Goal: Check status: Check status

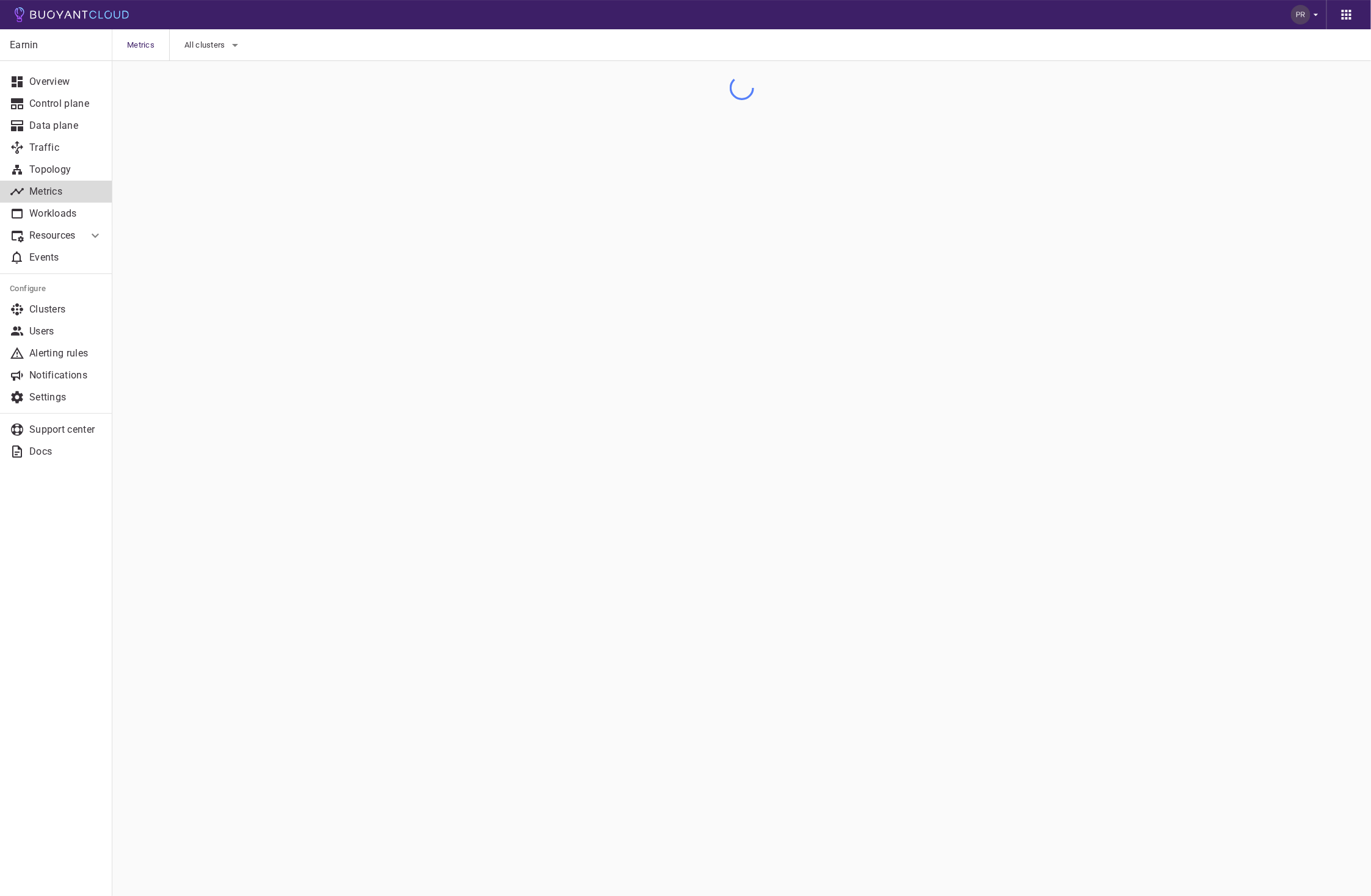
click at [1312, 11] on icon "button" at bounding box center [1316, 14] width 11 height 11
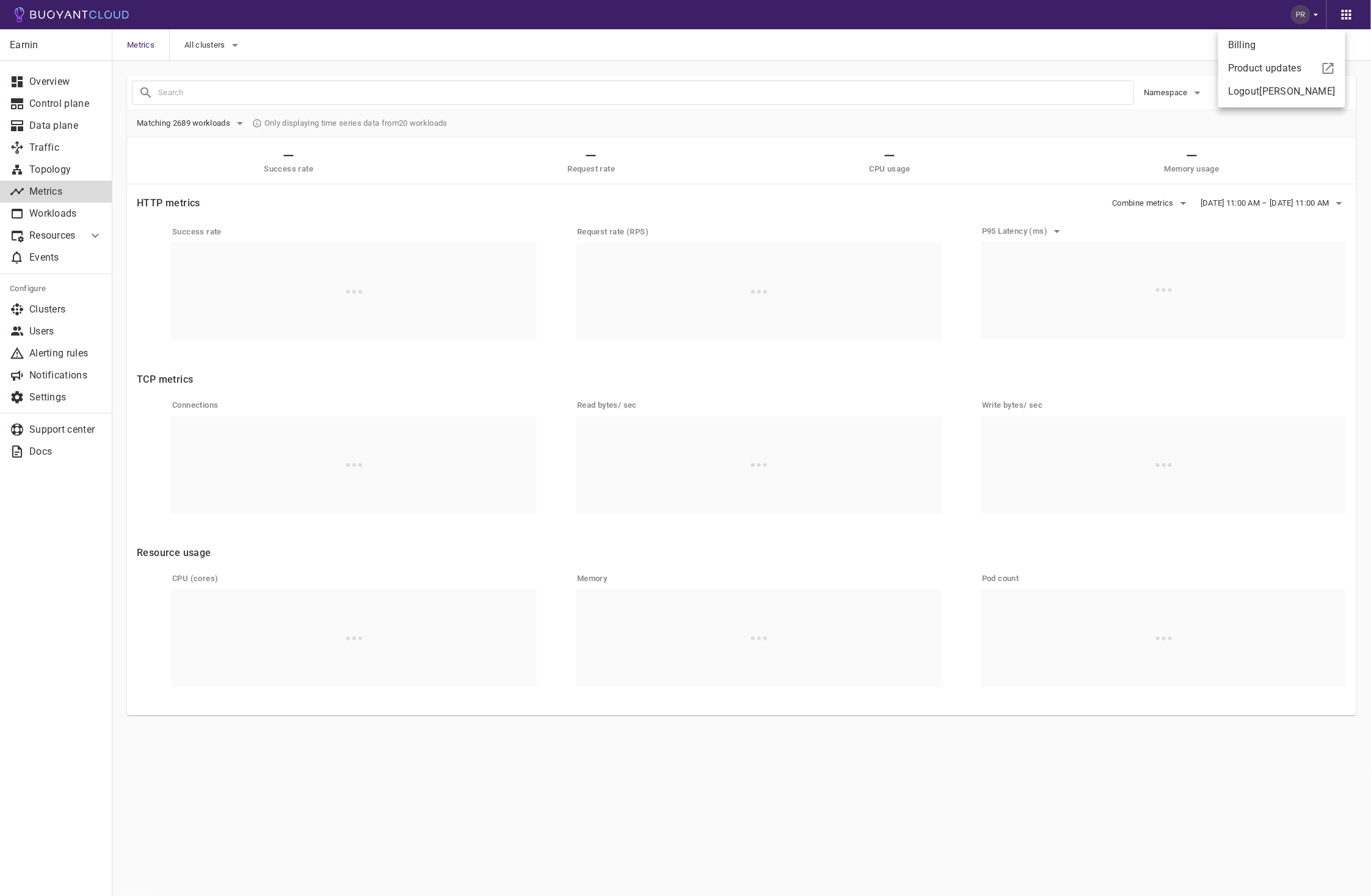
click at [383, 58] on div at bounding box center [686, 448] width 1371 height 896
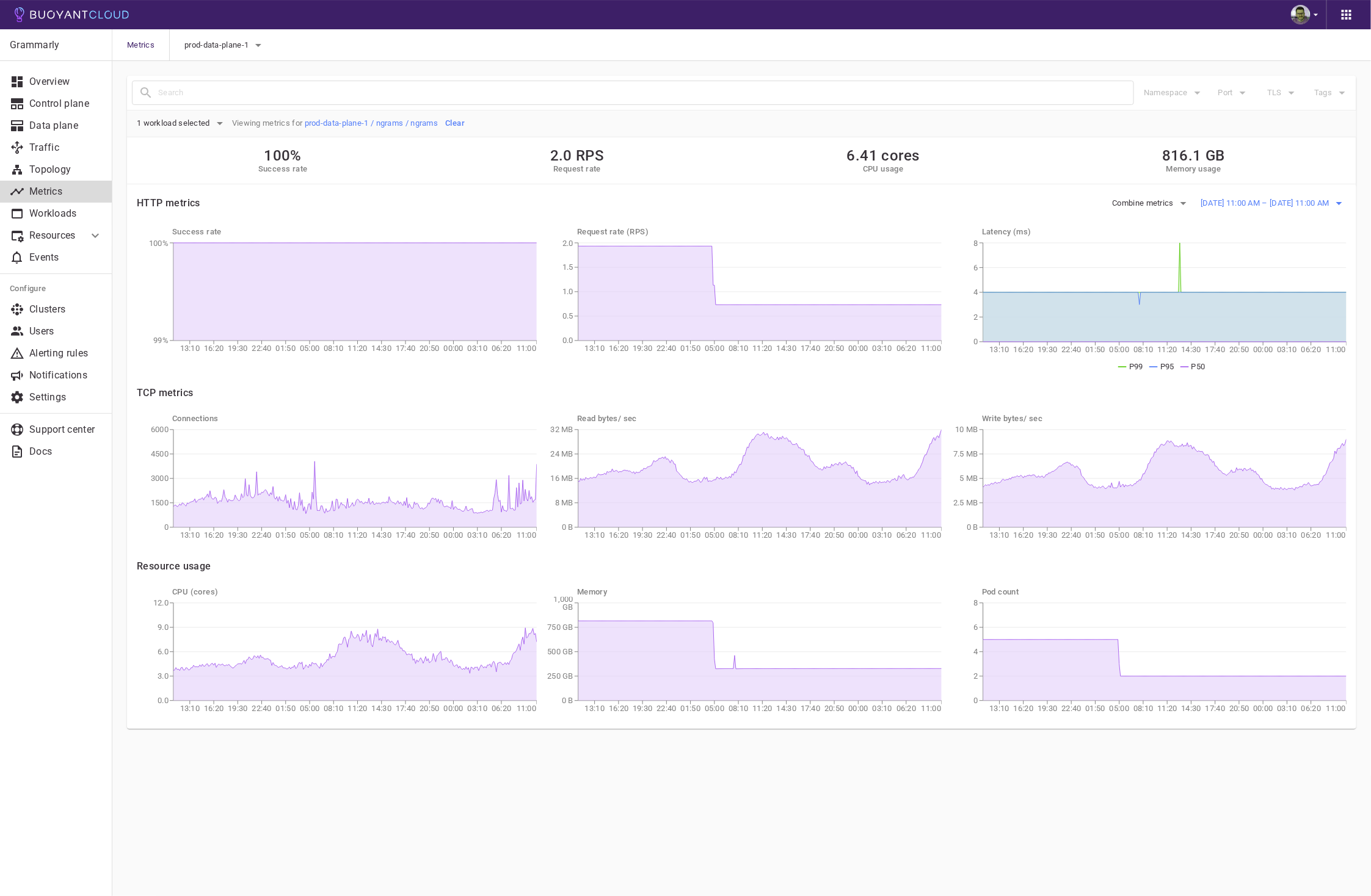
click at [1328, 207] on span "[DATE] 11:00 AM – [DATE] 11:00 AM" at bounding box center [1266, 203] width 131 height 10
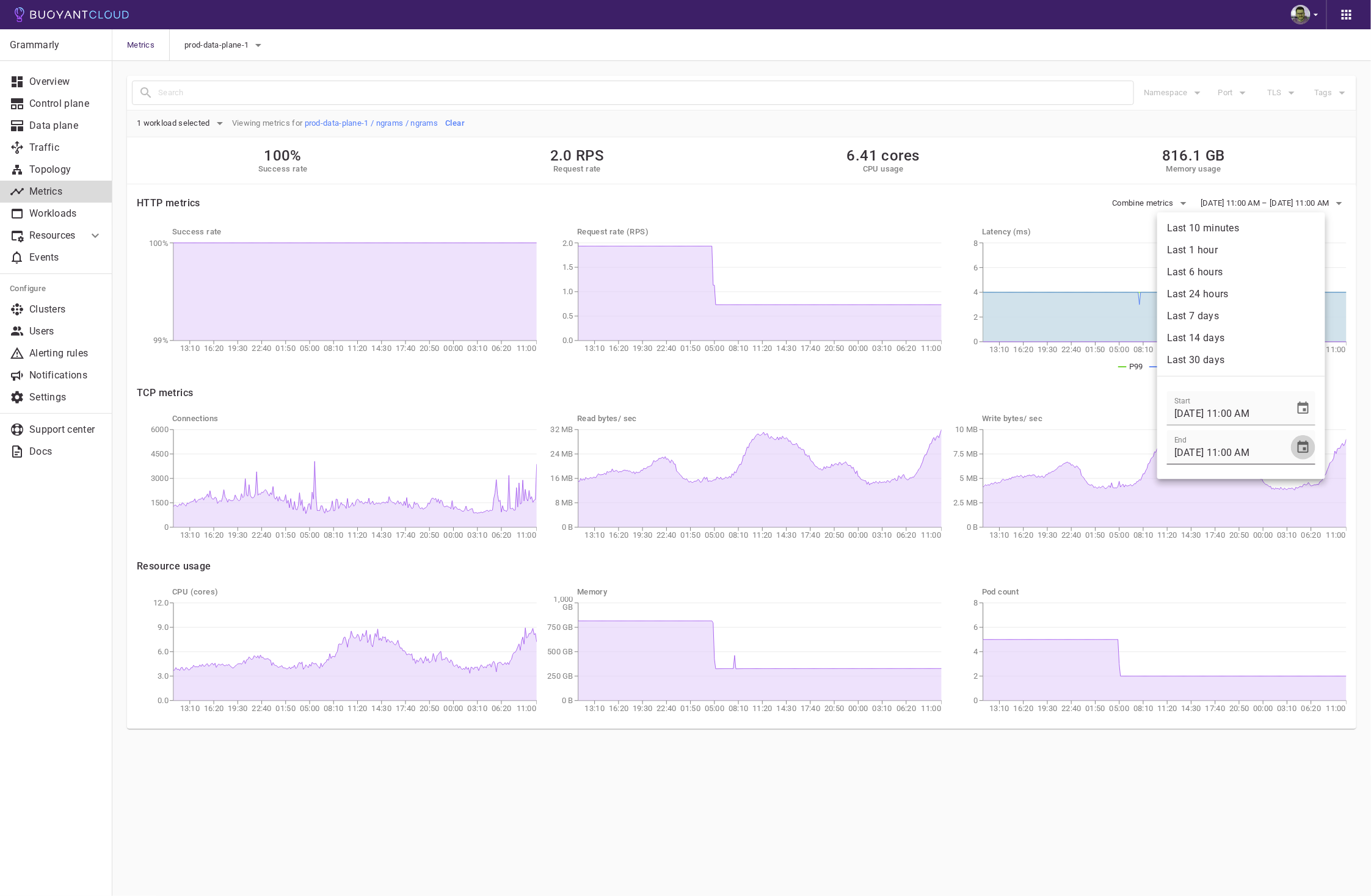
click at [1298, 450] on icon "Choose date, selected date is Sep 16, 2025" at bounding box center [1303, 447] width 11 height 12
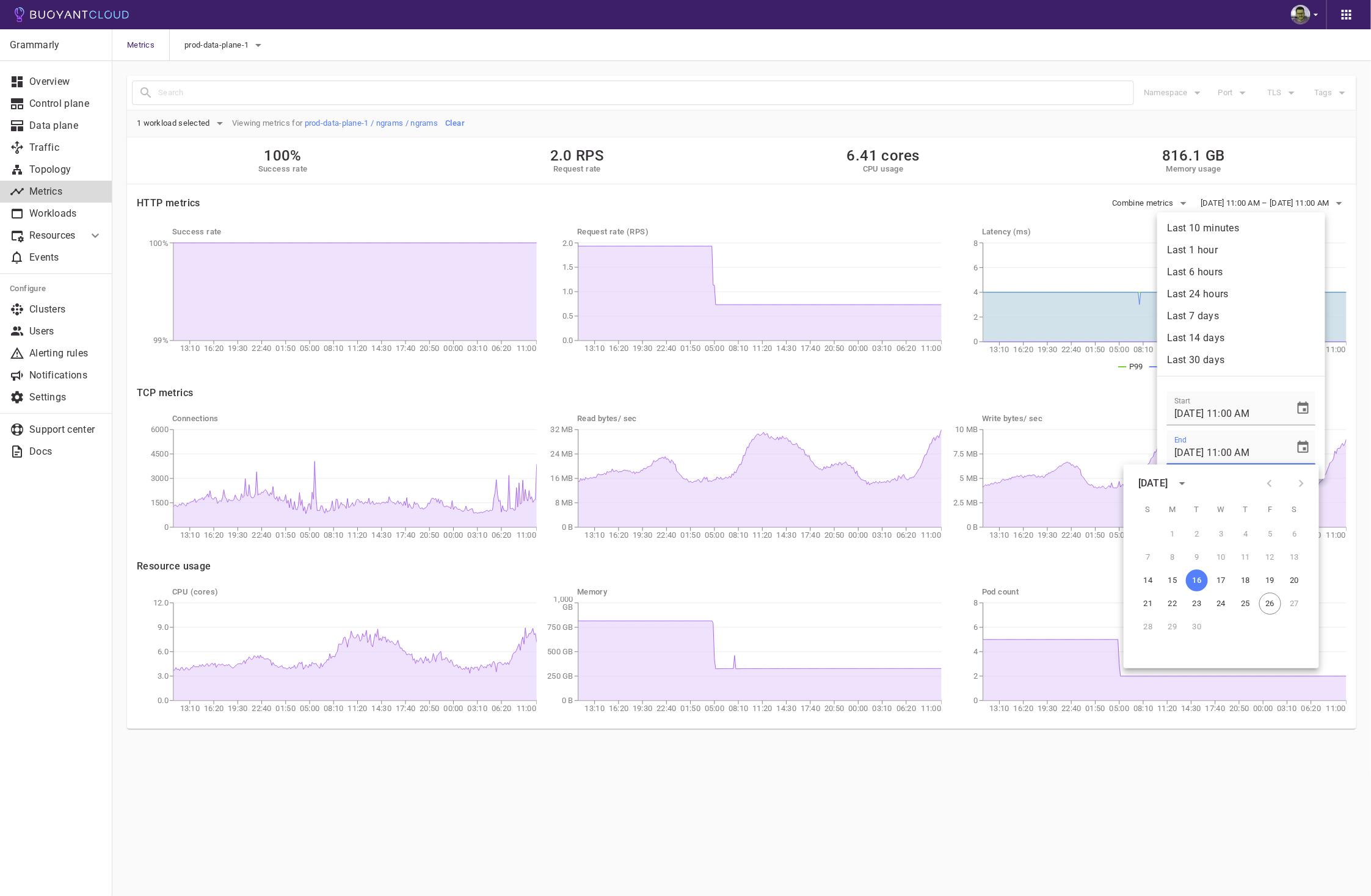
click at [1219, 450] on input "[DATE] 11:00 AM" at bounding box center [1226, 448] width 119 height 34
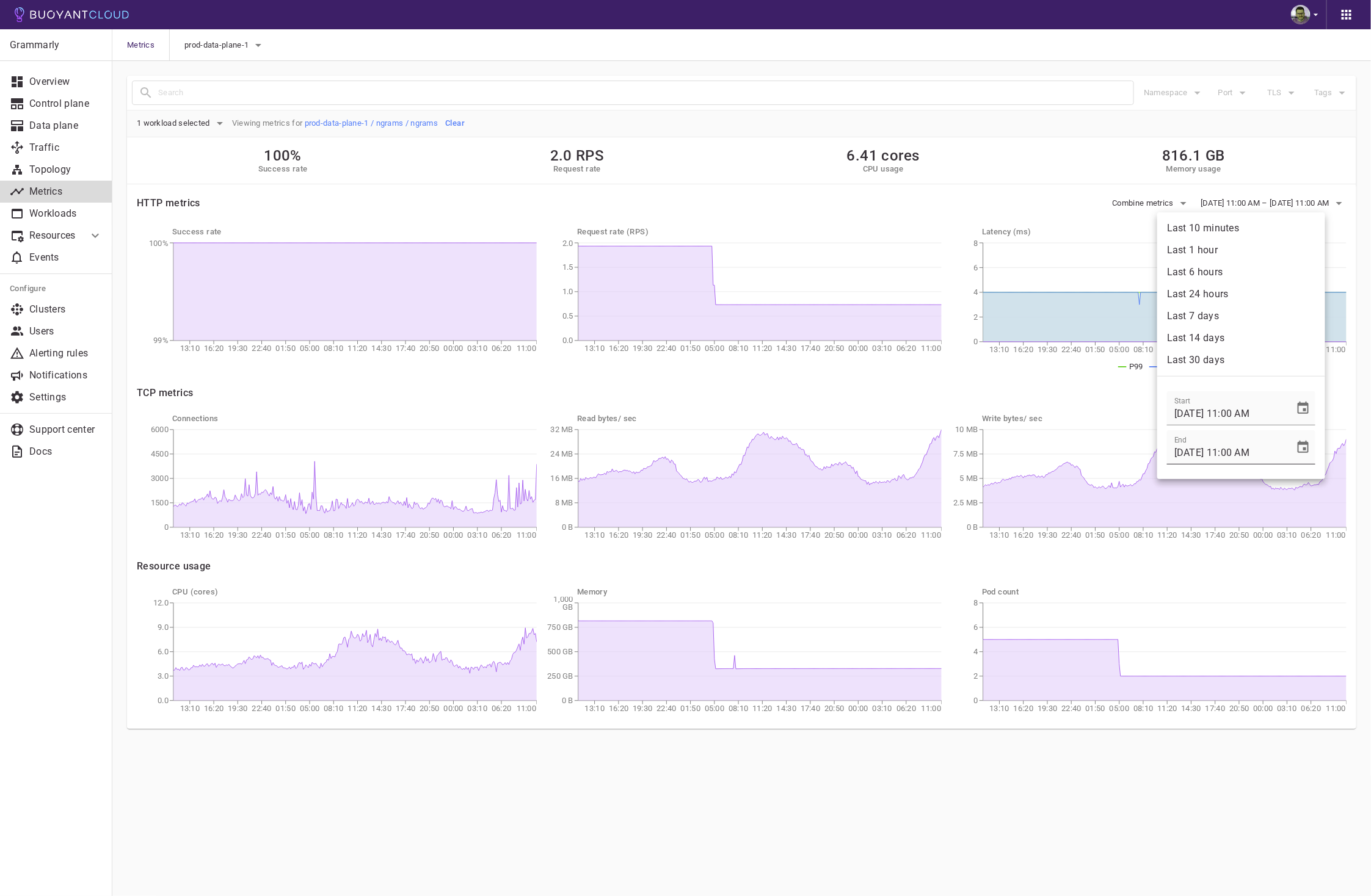
click at [1249, 451] on input "[DATE] 11:00 AM" at bounding box center [1226, 448] width 119 height 34
click at [1235, 452] on input "[DATE] 11:00 AM" at bounding box center [1226, 448] width 119 height 34
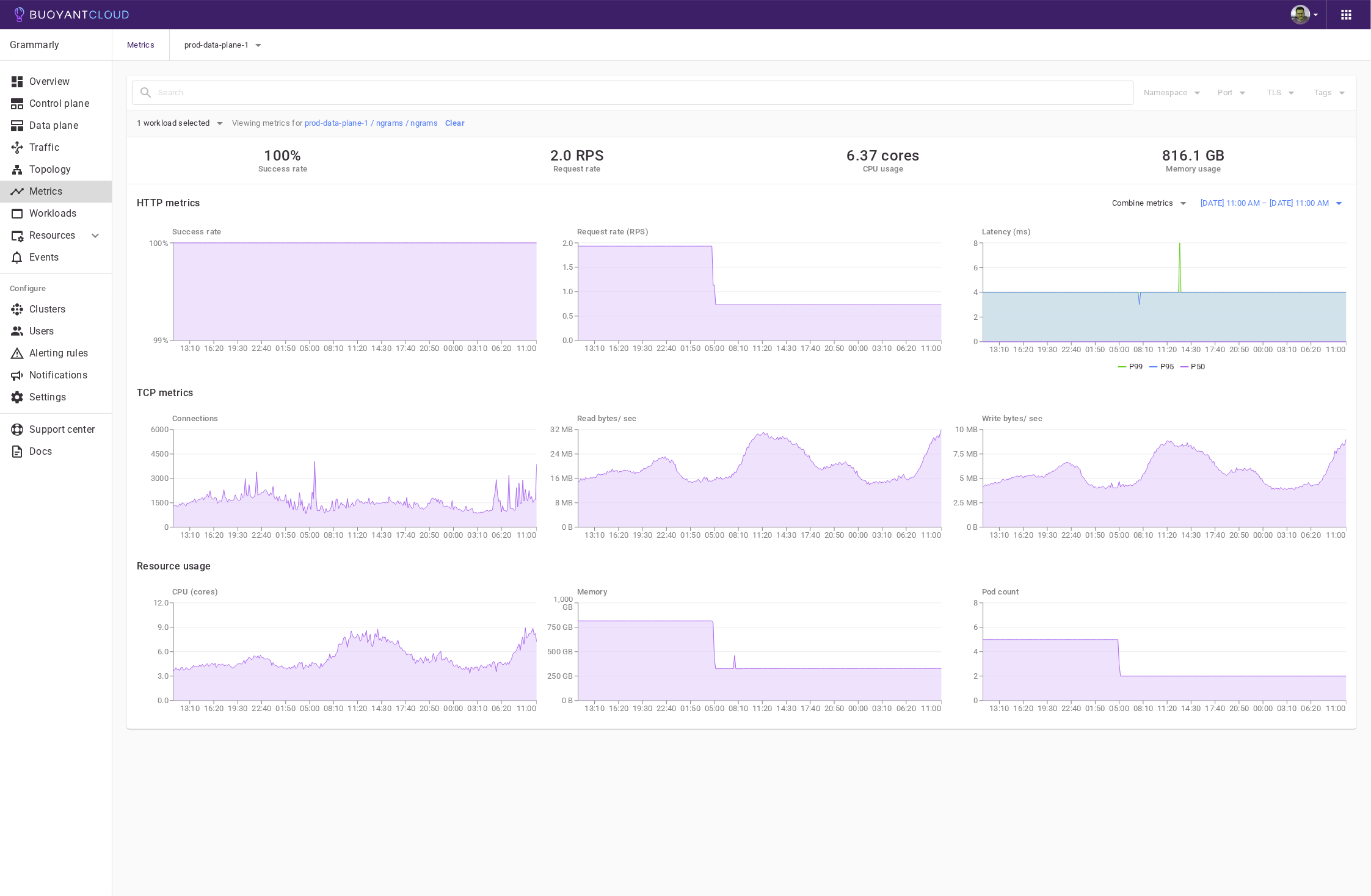
click at [1280, 199] on span "[DATE] 11:00 AM – [DATE] 11:00 AM" at bounding box center [1266, 203] width 131 height 10
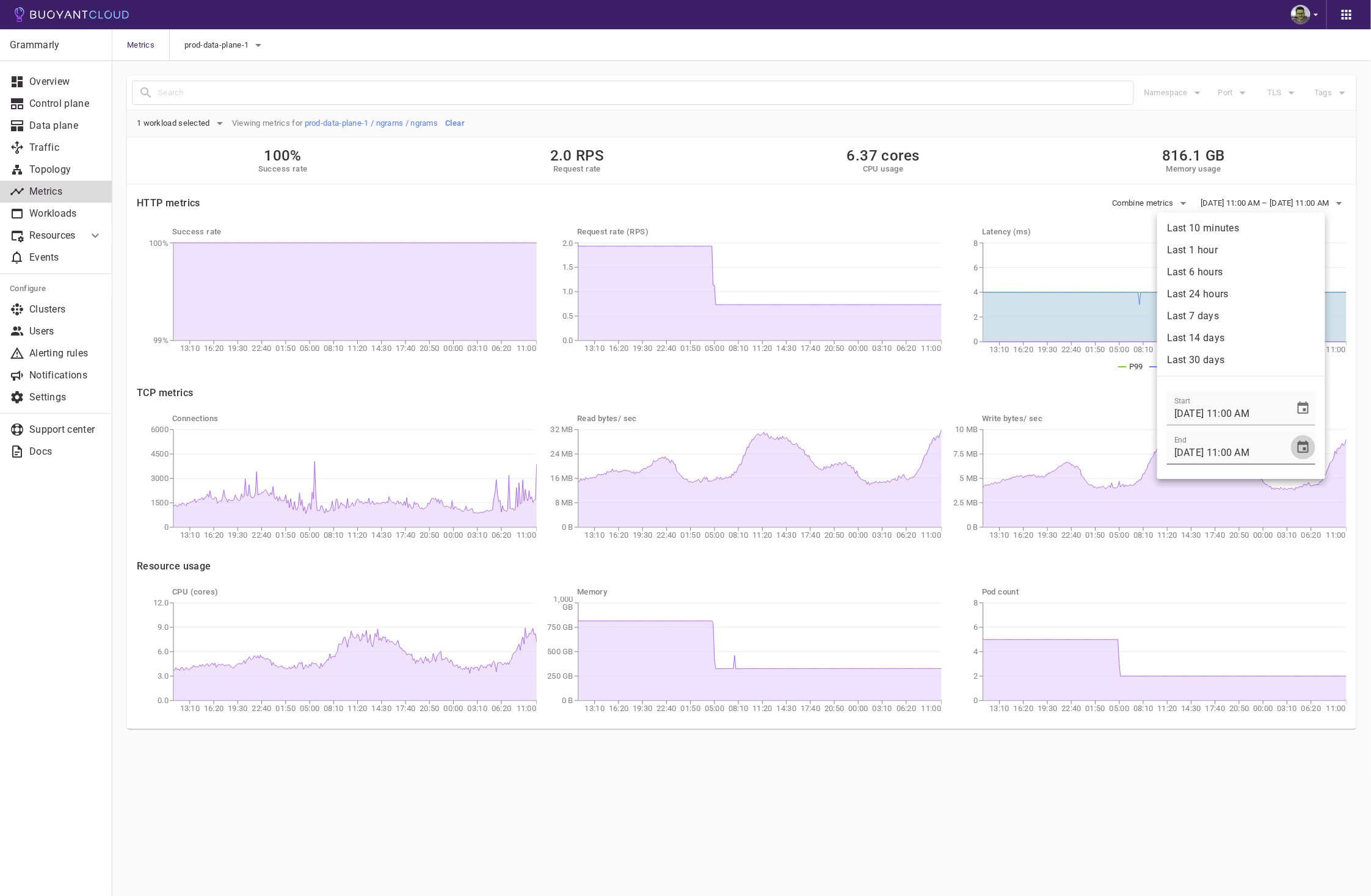
click at [1295, 445] on icon "Choose date, selected date is Sep 16, 2025" at bounding box center [1302, 447] width 14 height 14
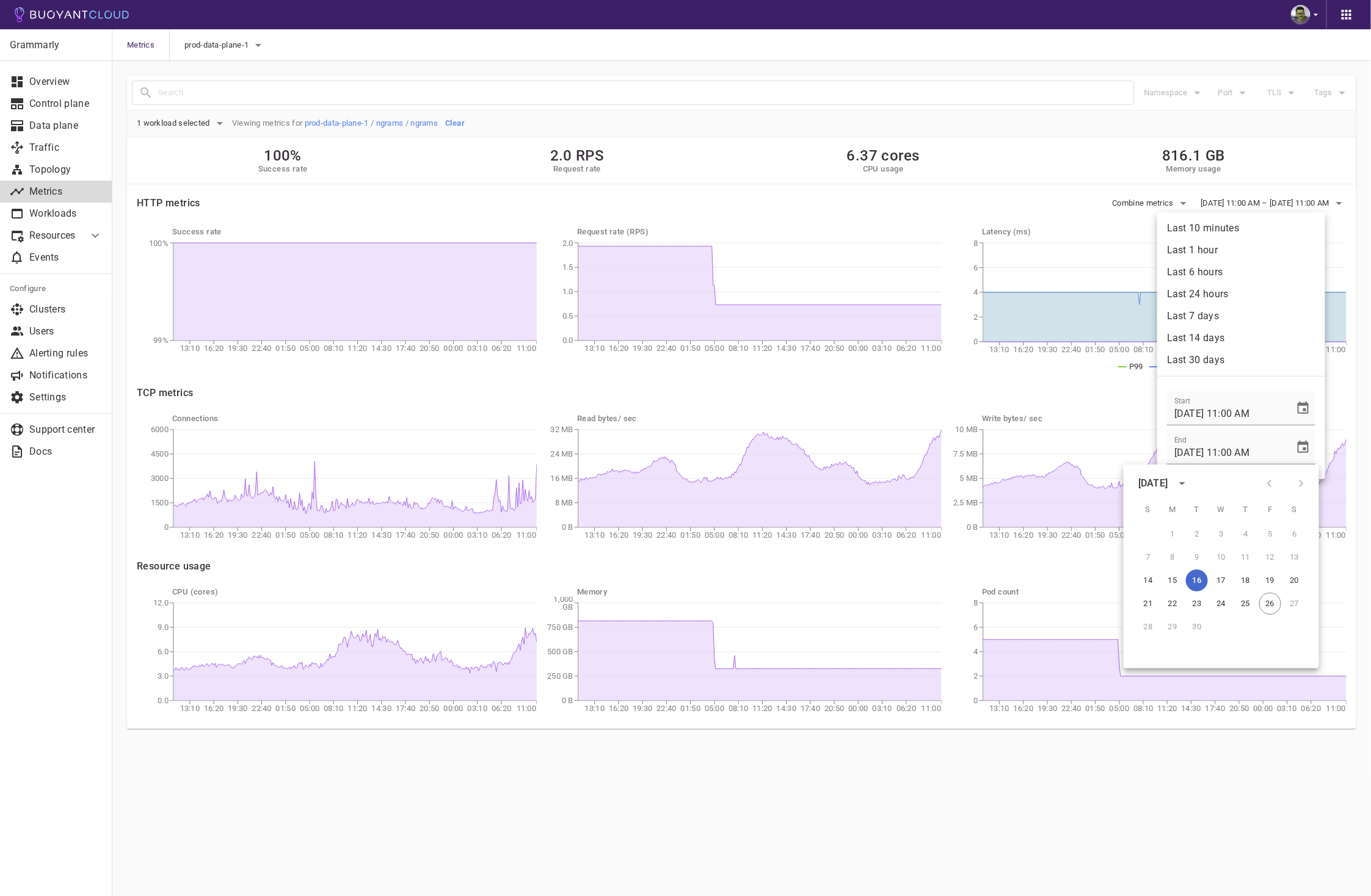
click at [1200, 573] on button "16" at bounding box center [1197, 580] width 22 height 22
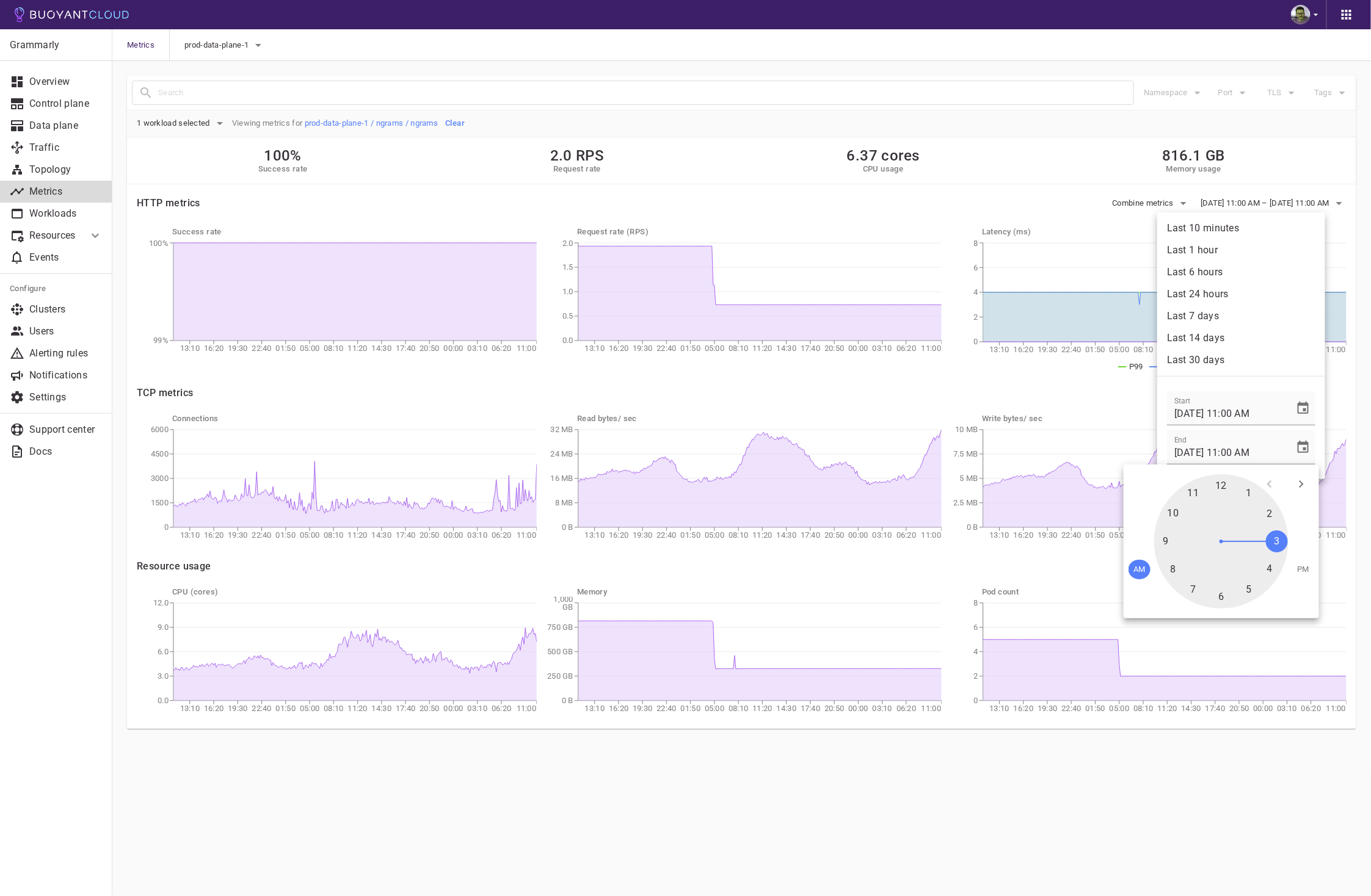
drag, startPoint x: 1195, startPoint y: 494, endPoint x: 1280, endPoint y: 531, distance: 92.7
click at [1280, 531] on div at bounding box center [1221, 542] width 135 height 135
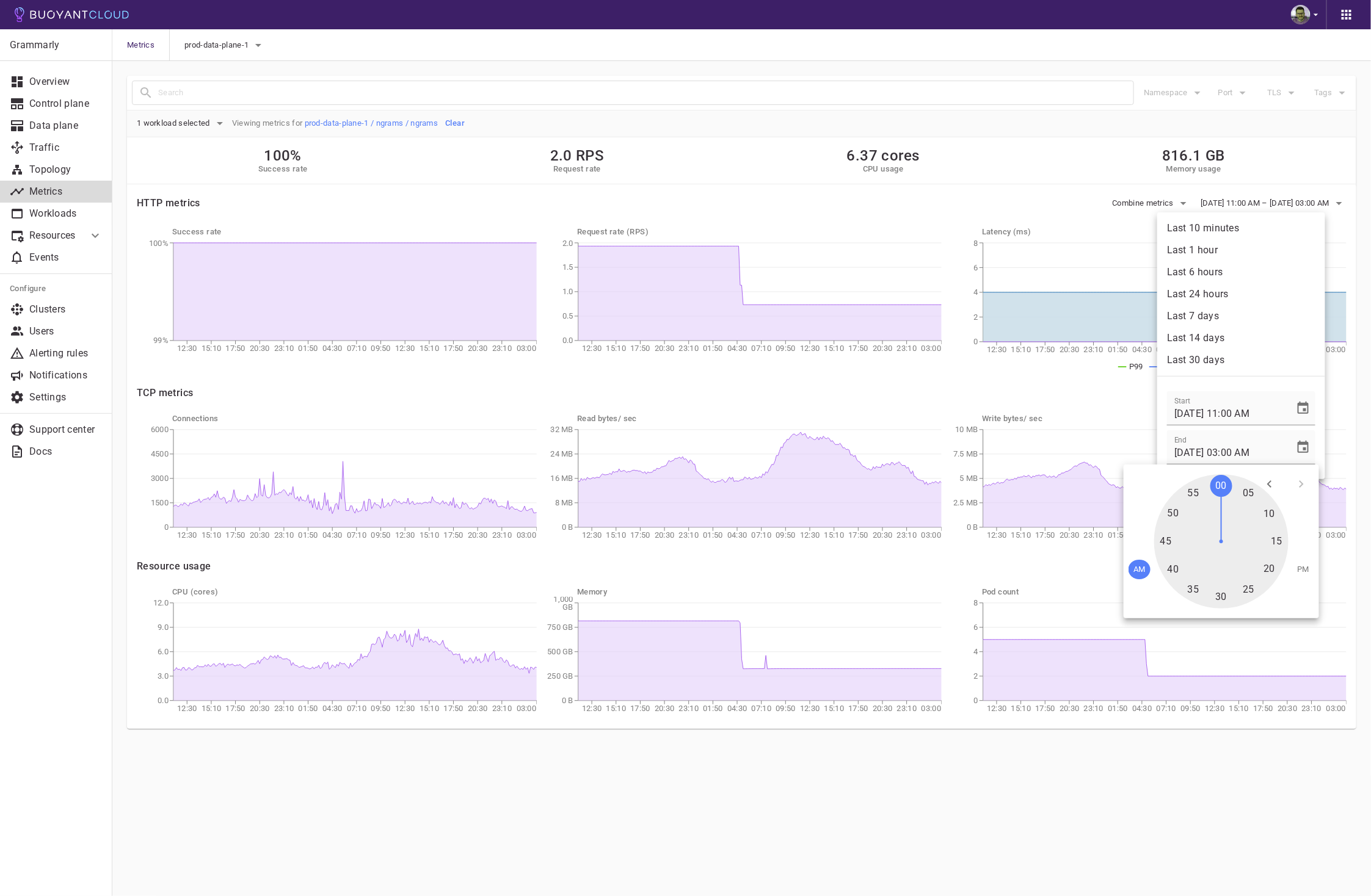
click at [1224, 486] on div at bounding box center [1221, 542] width 135 height 135
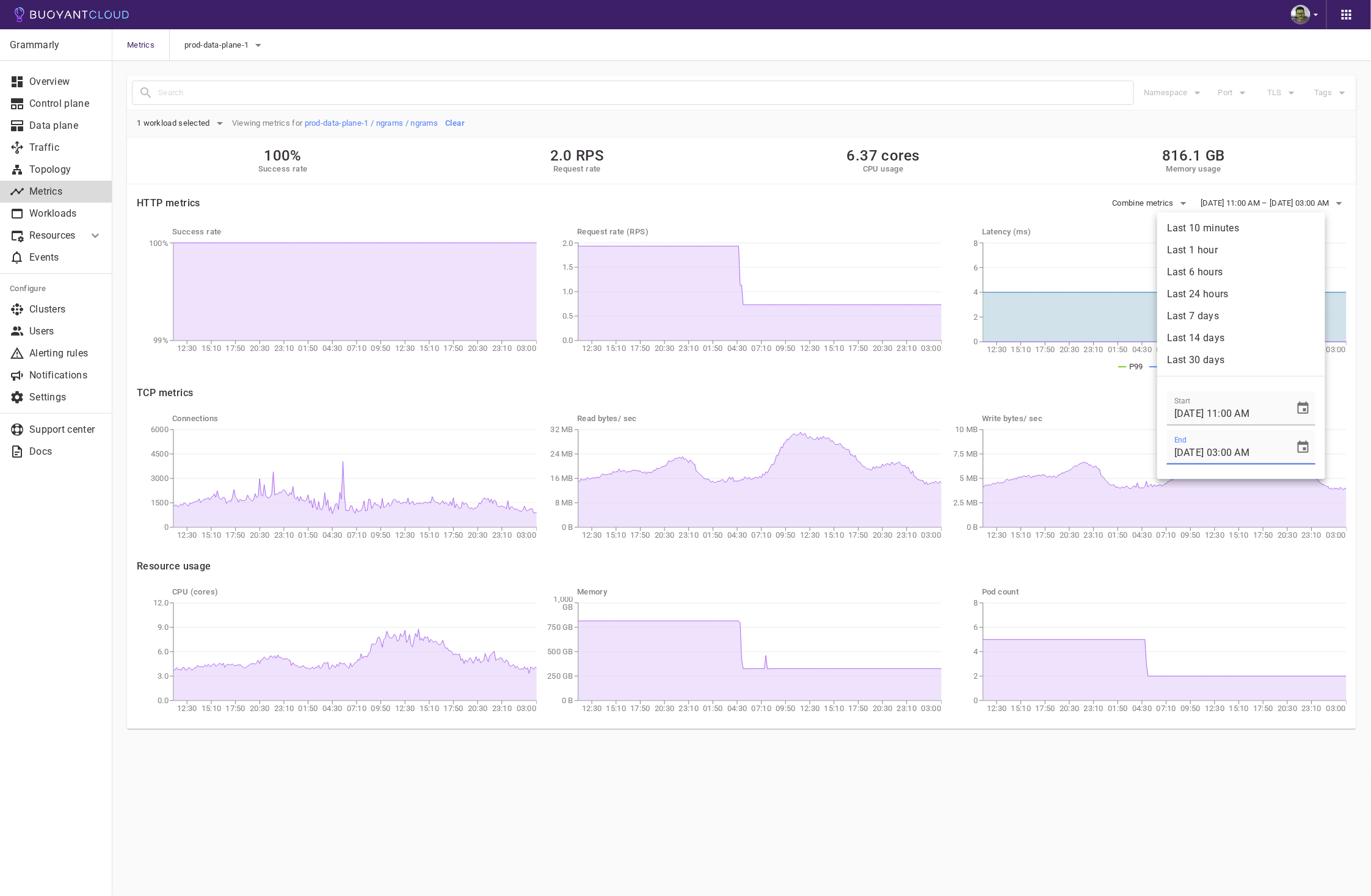
click at [1237, 457] on input "[DATE] 03:00 AM" at bounding box center [1226, 448] width 119 height 34
click at [1263, 455] on input "[DATE] 03:00 AM" at bounding box center [1226, 448] width 119 height 34
click at [1298, 444] on icon "Choose date, selected date is Sep 16, 2025" at bounding box center [1303, 447] width 11 height 12
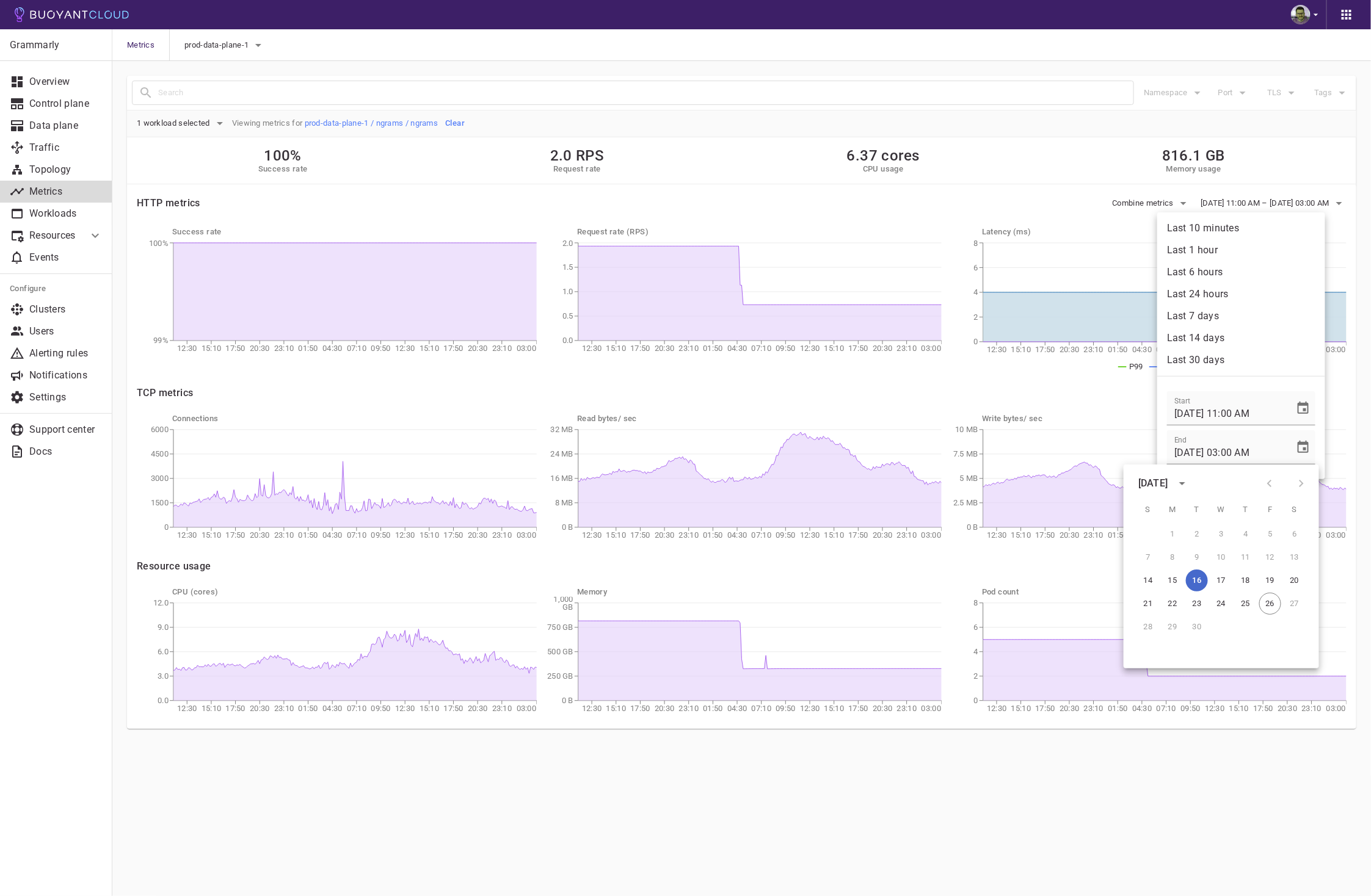
click at [1190, 582] on button "16" at bounding box center [1197, 580] width 22 height 22
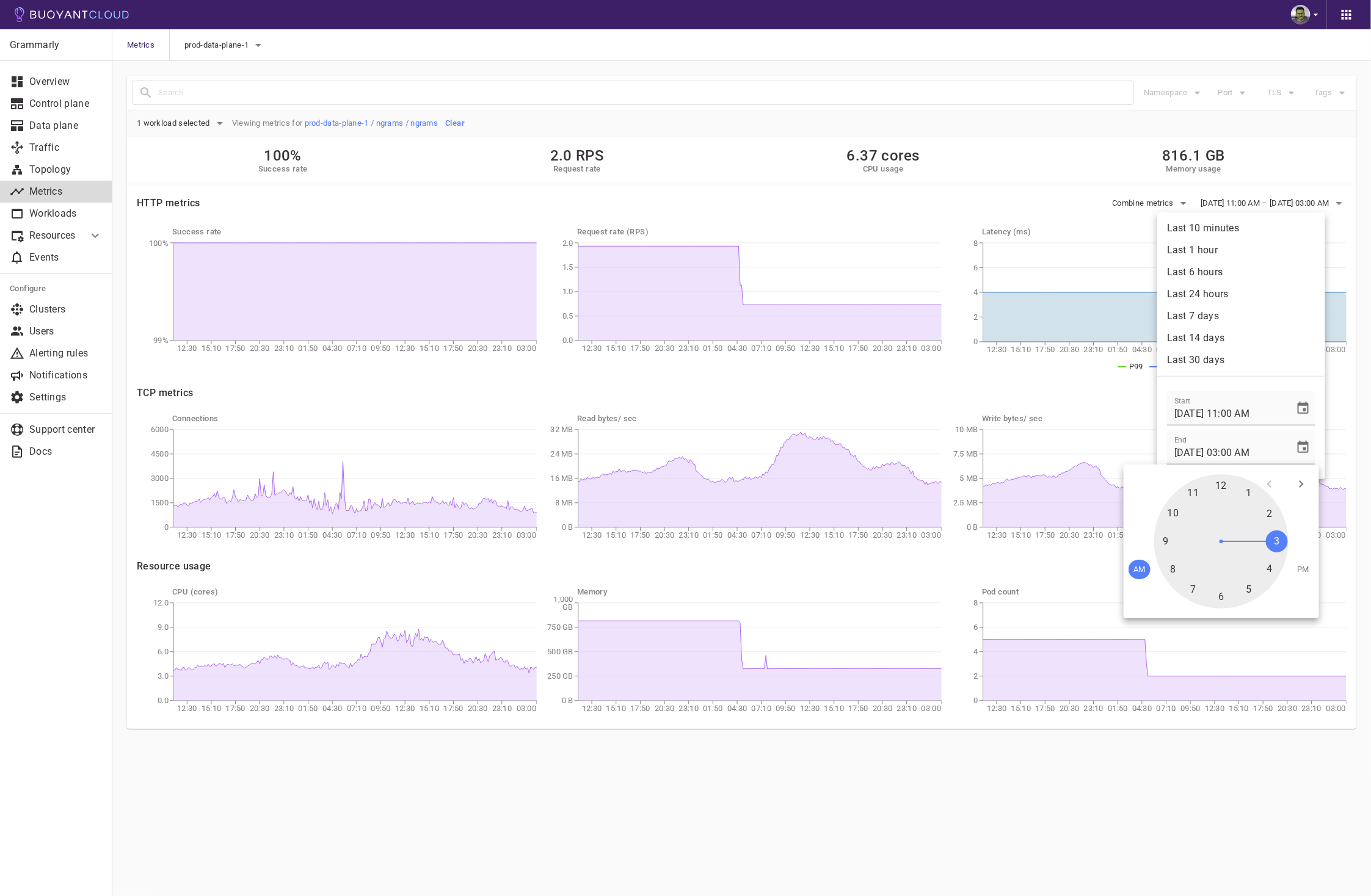
drag, startPoint x: 1276, startPoint y: 542, endPoint x: 1278, endPoint y: 550, distance: 8.2
click at [1277, 549] on div at bounding box center [1221, 542] width 135 height 135
click at [1304, 566] on span "PM" at bounding box center [1303, 569] width 12 height 10
type input "[DATE] 03:00 PM"
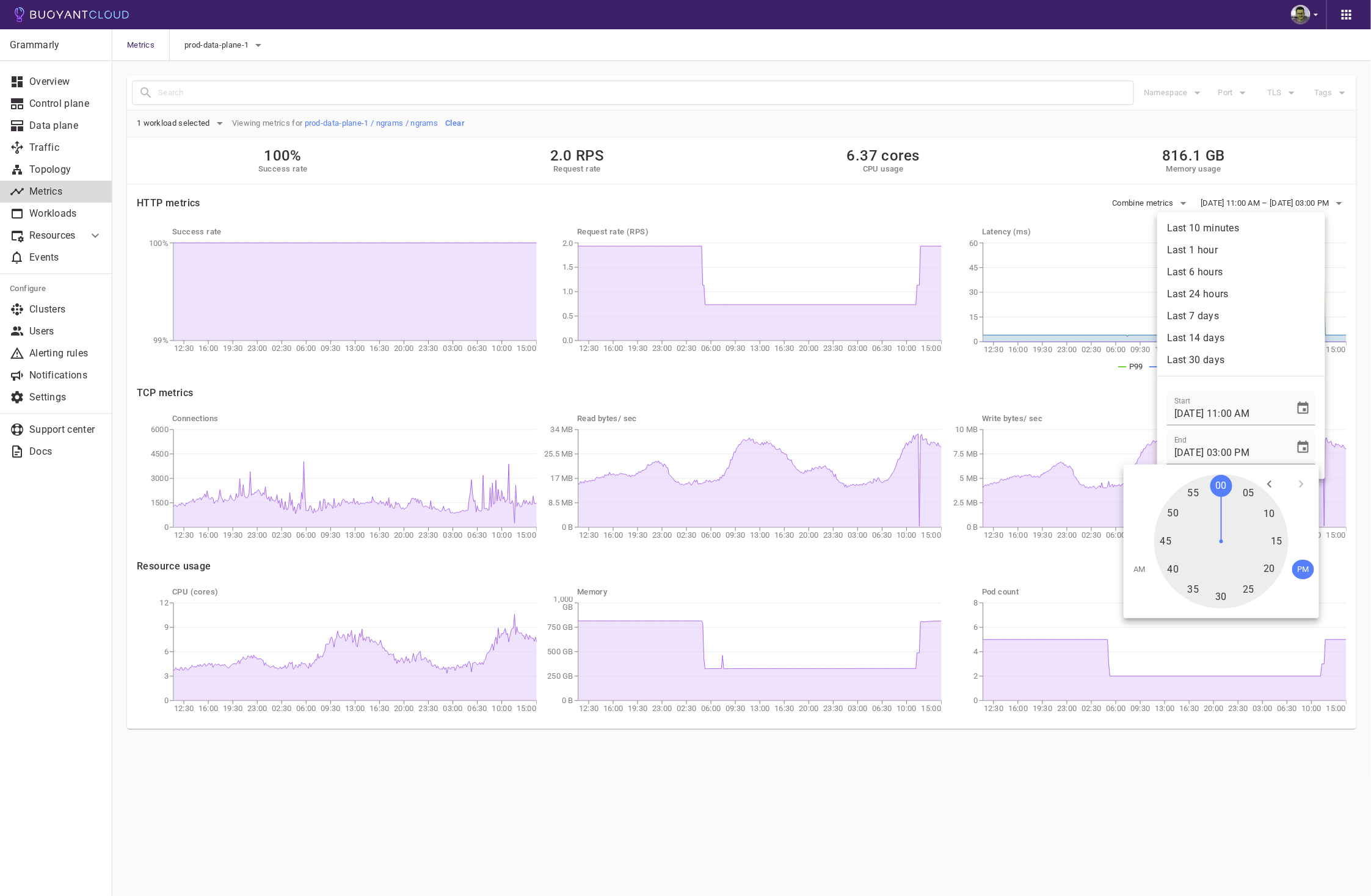
click at [677, 780] on div at bounding box center [686, 448] width 1371 height 896
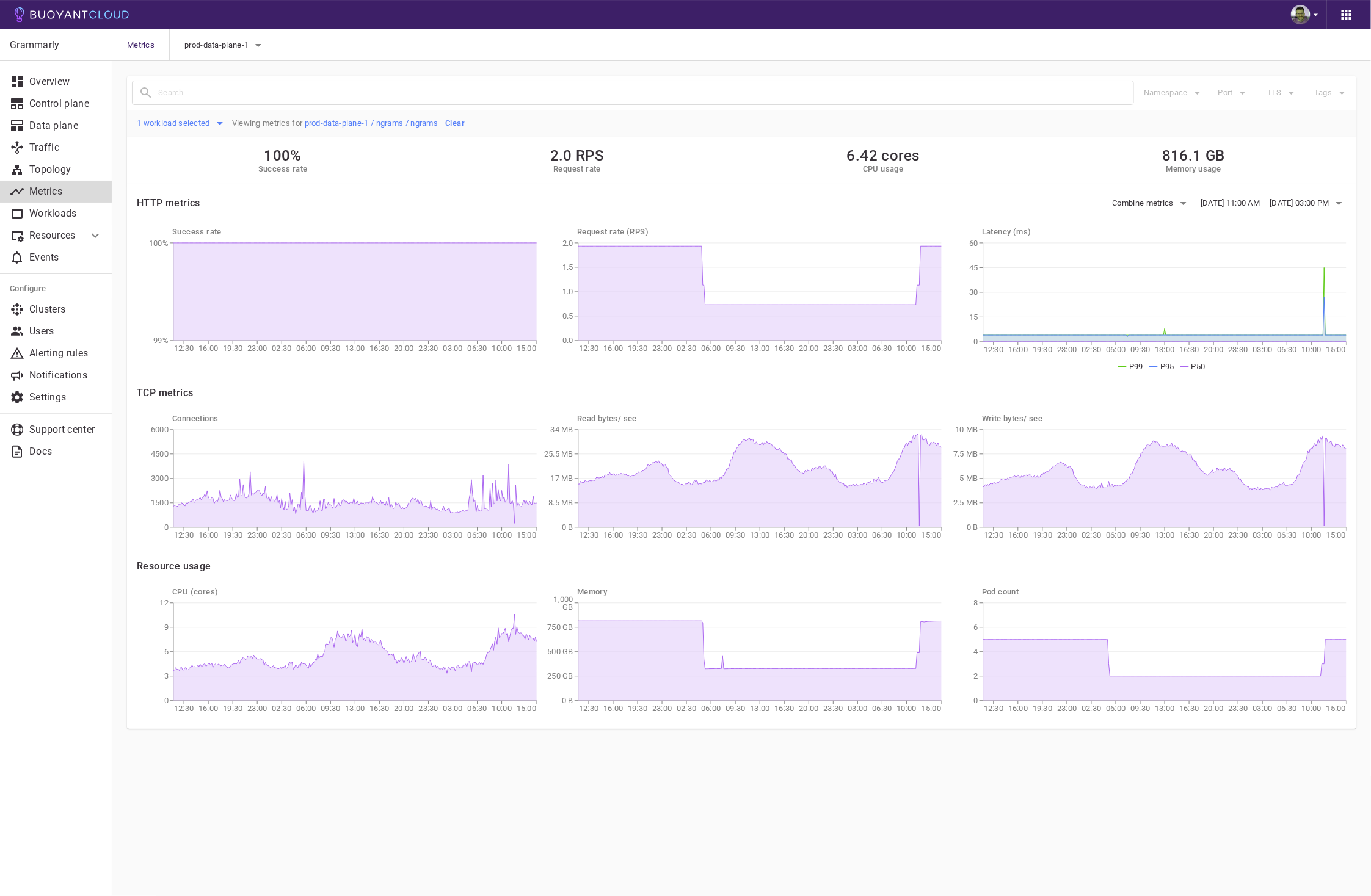
click at [216, 120] on icon "button" at bounding box center [219, 123] width 14 height 14
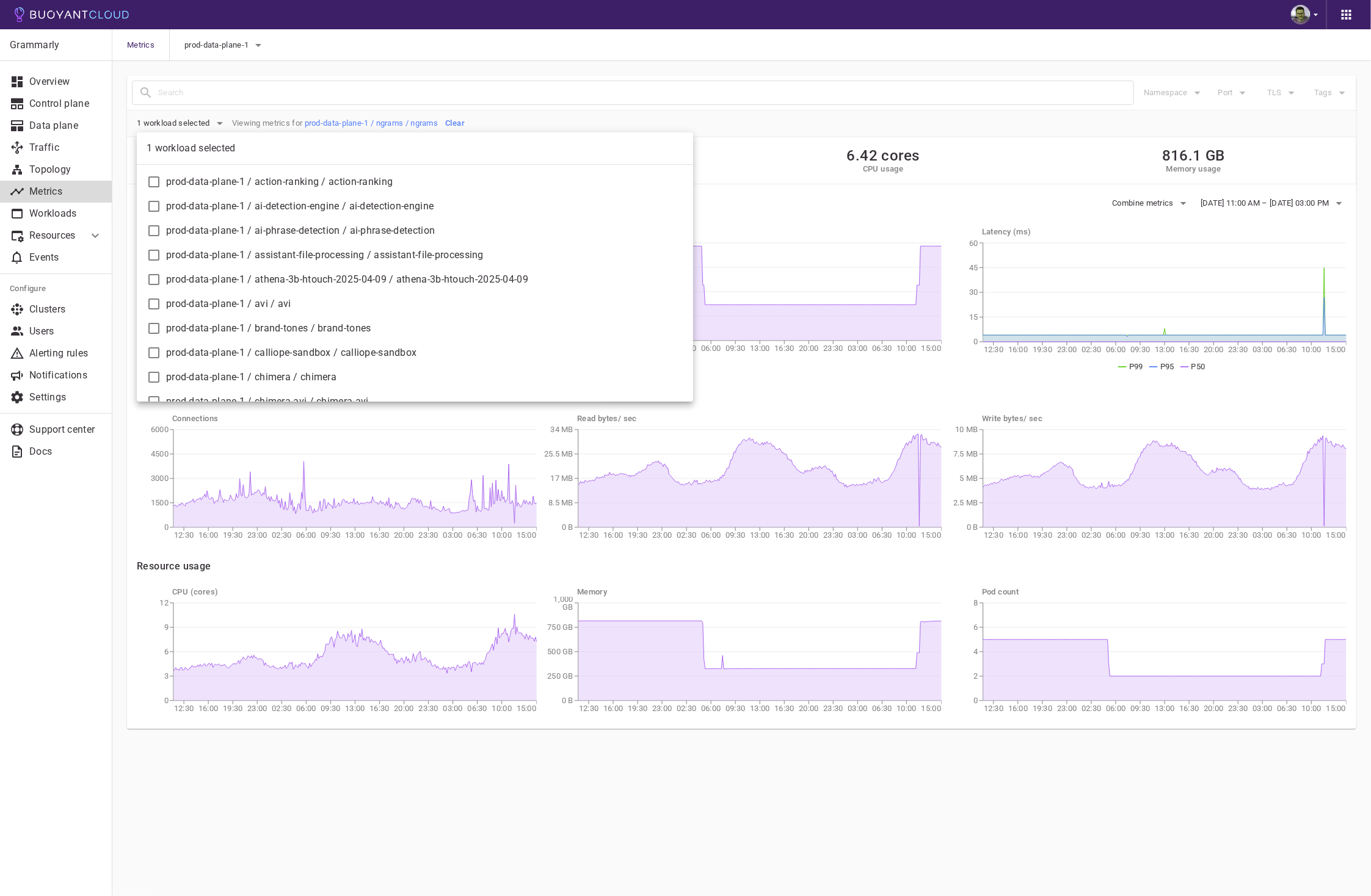
click at [532, 113] on div at bounding box center [686, 448] width 1371 height 896
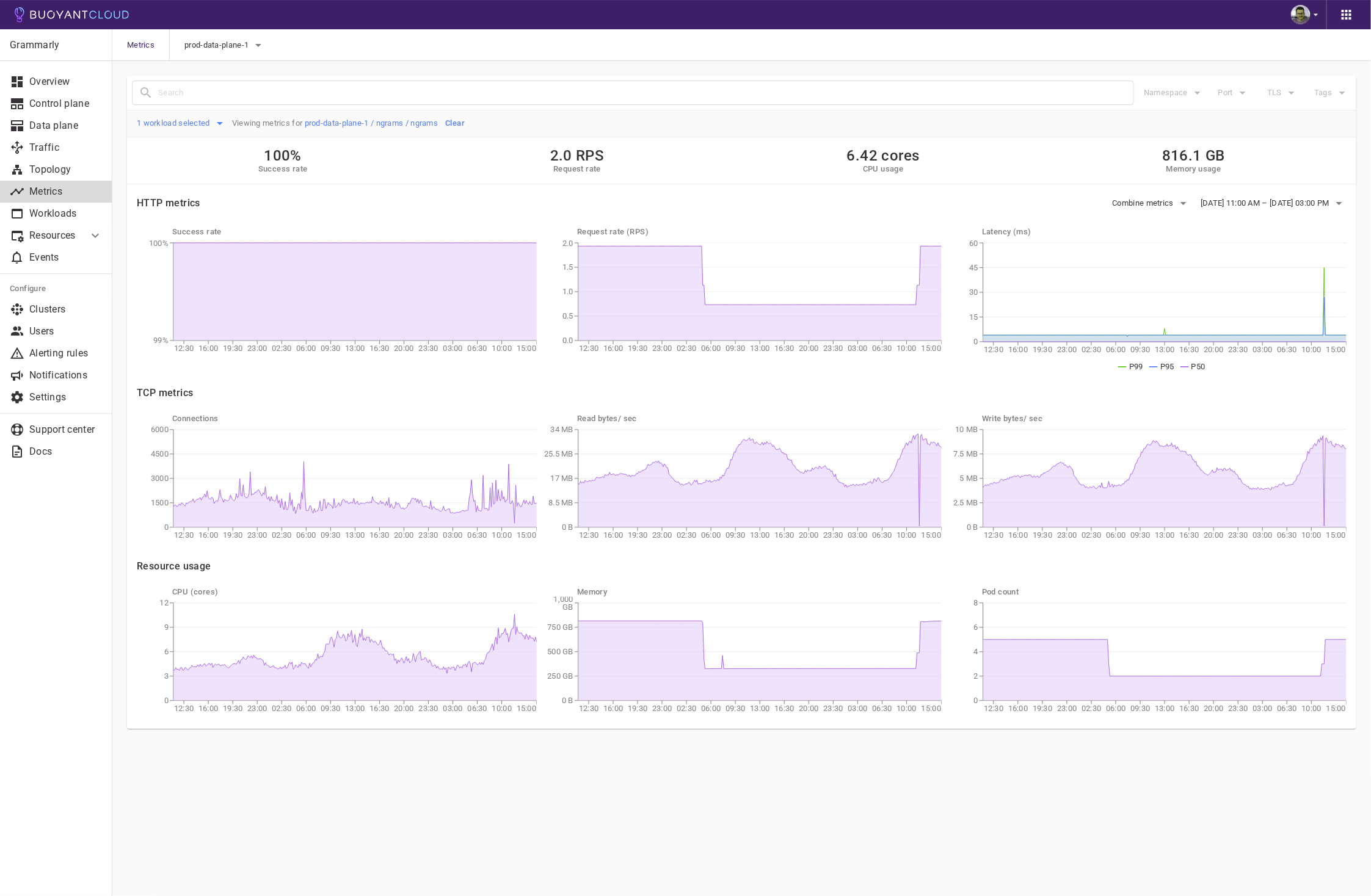
click at [205, 128] on span "1 workload selected" at bounding box center [174, 123] width 76 height 10
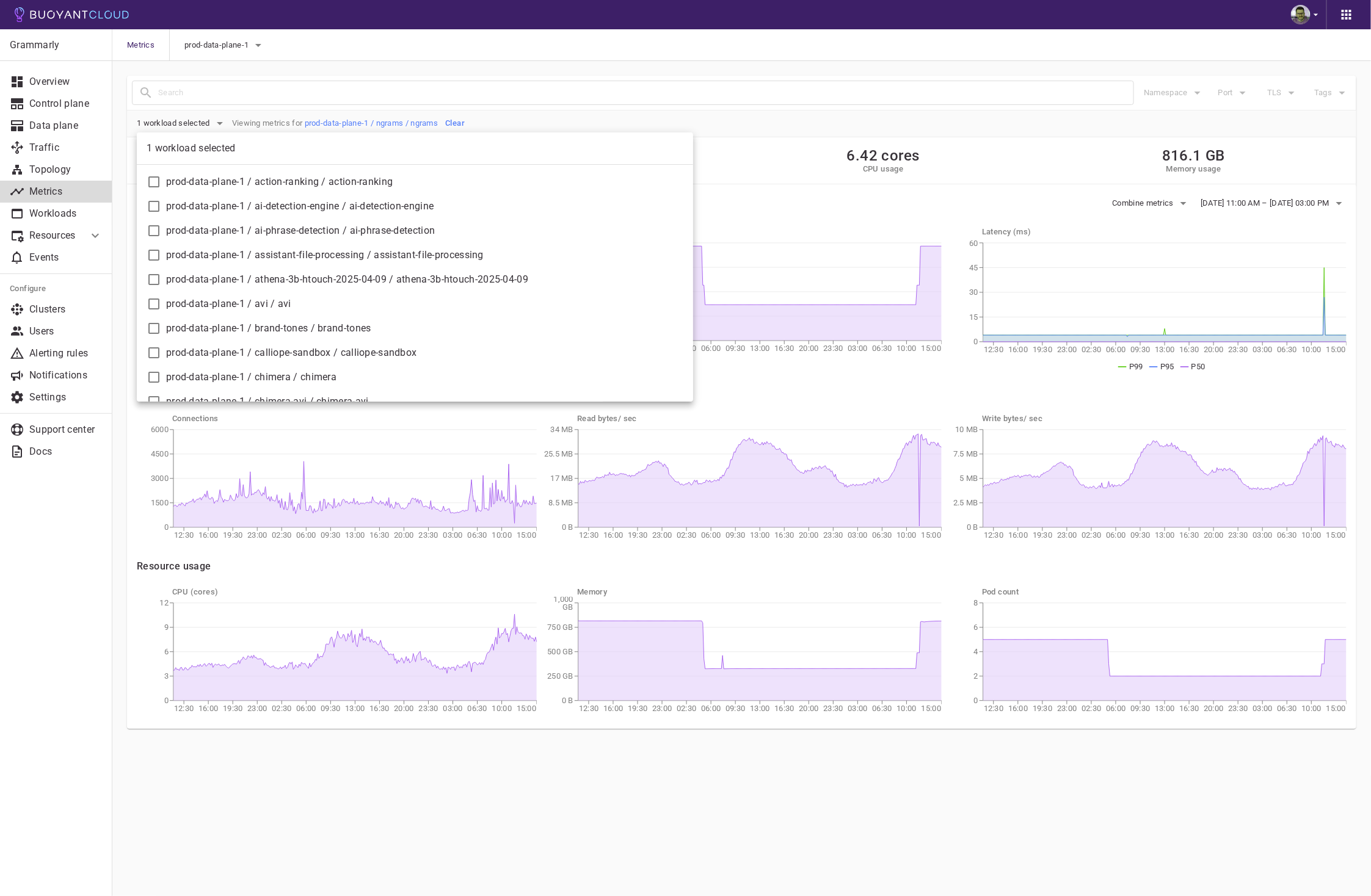
click at [256, 146] on p "1 workload selected" at bounding box center [415, 150] width 556 height 27
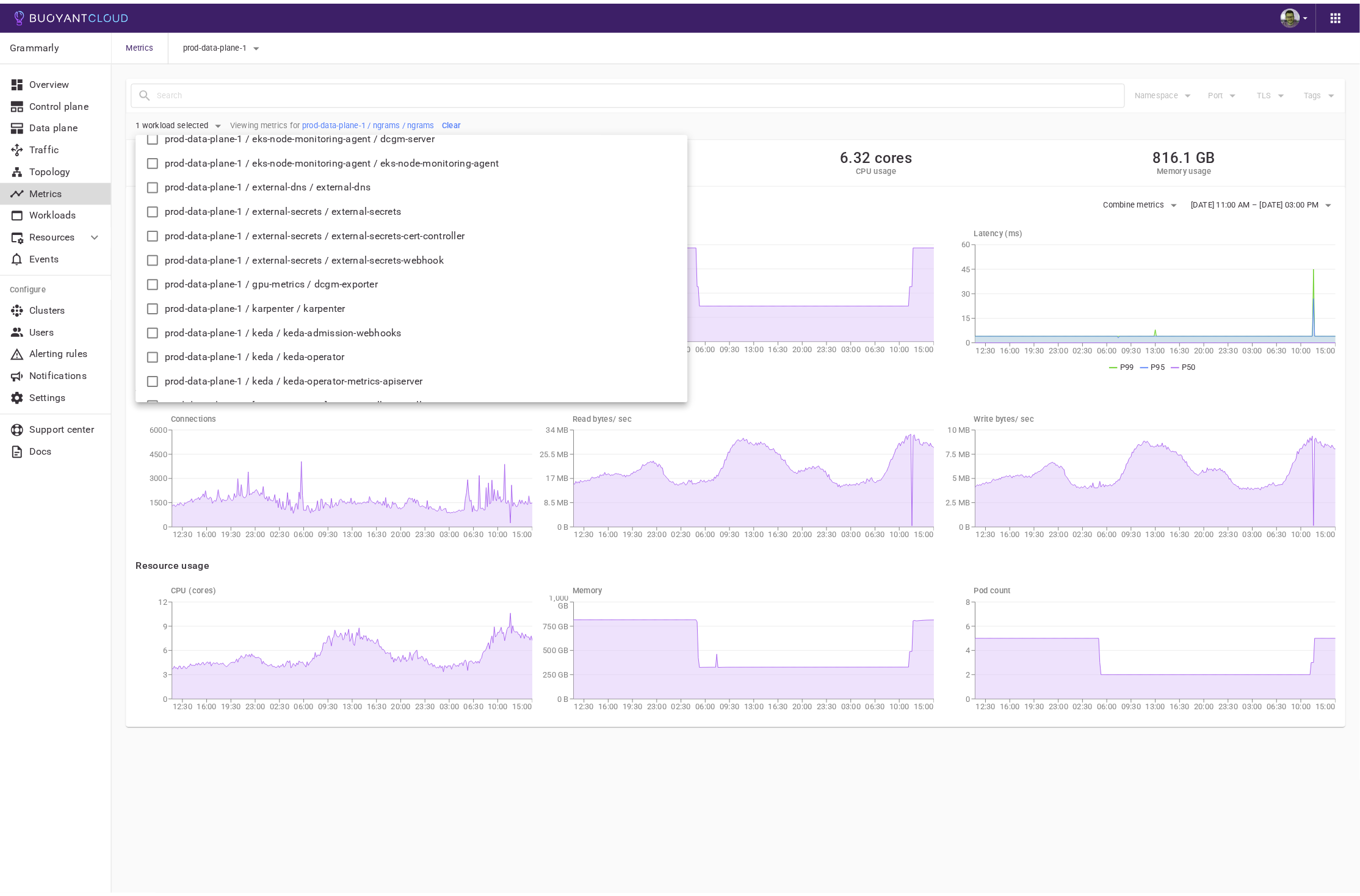
scroll to position [2591, 0]
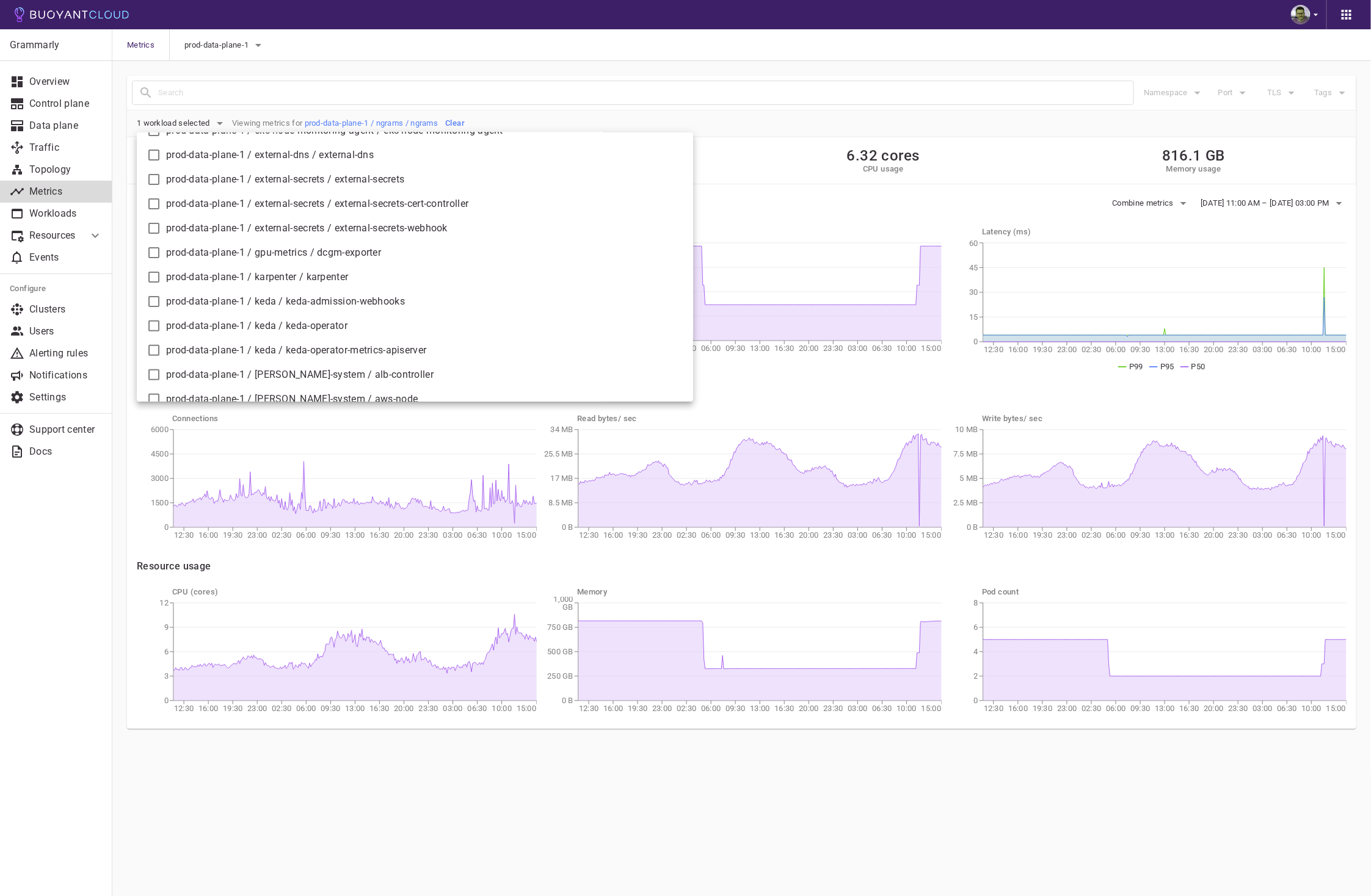
click at [569, 791] on div at bounding box center [686, 448] width 1371 height 896
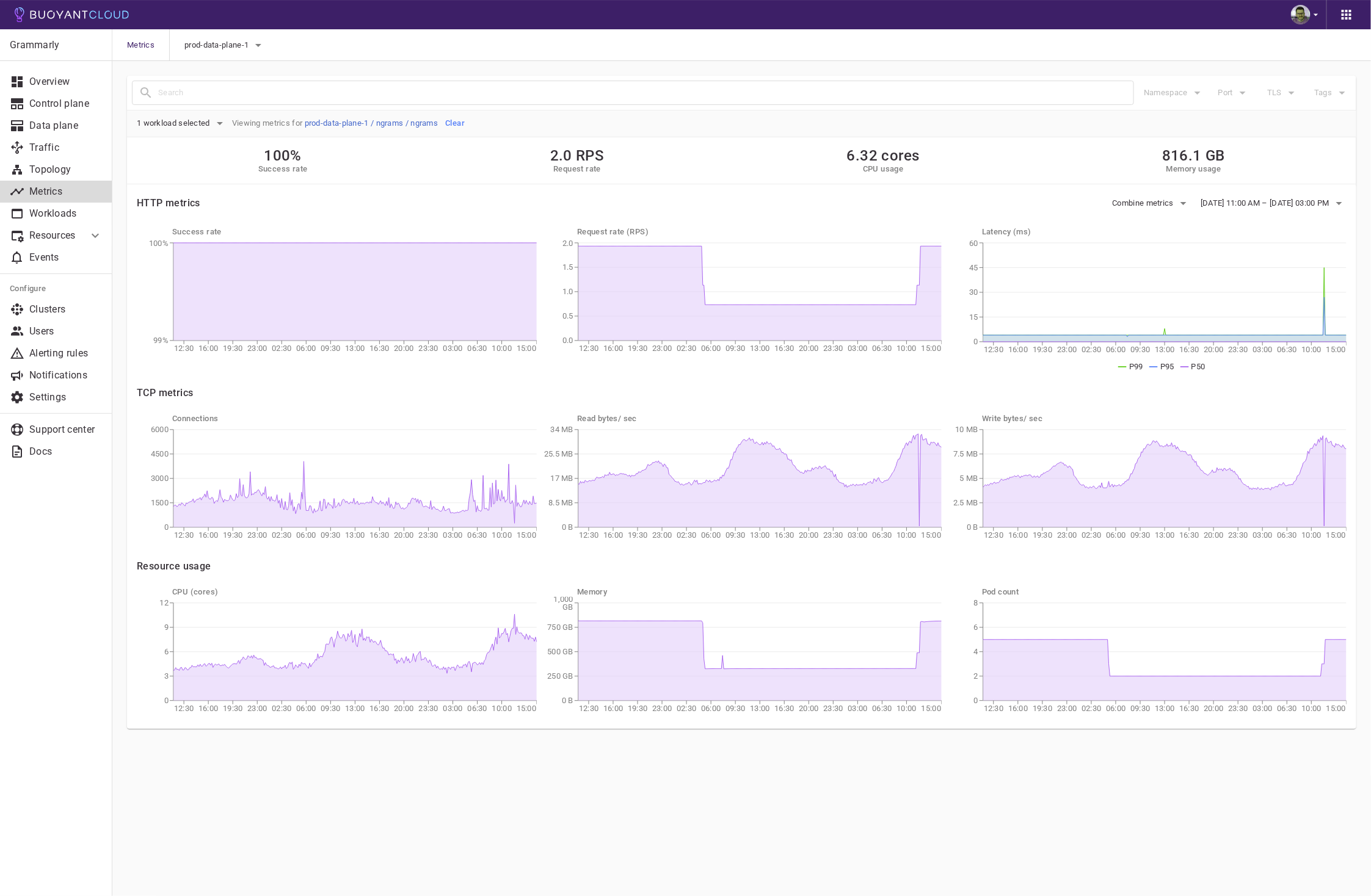
click at [335, 124] on link "prod-data-plane-1 / ngrams / ngrams" at bounding box center [372, 122] width 134 height 9
